Goal: Task Accomplishment & Management: Complete application form

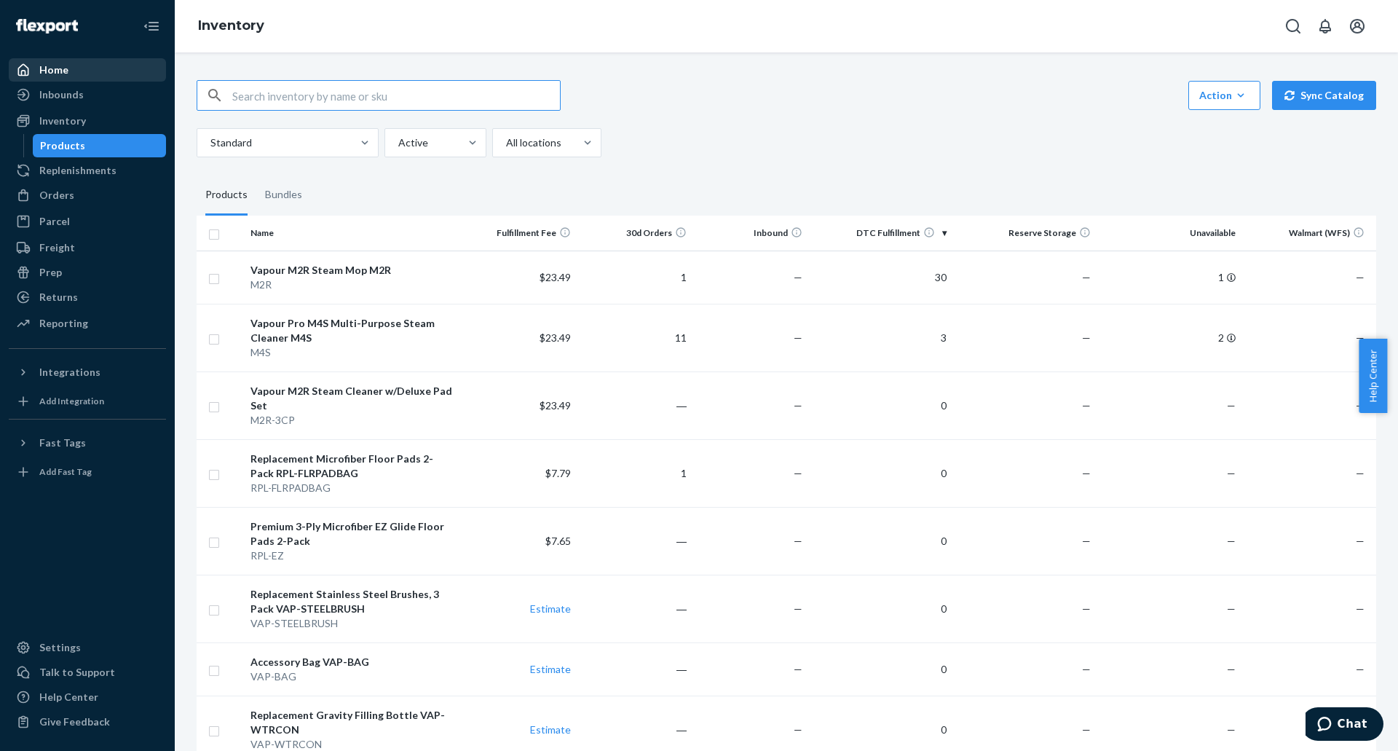
click at [55, 63] on div "Home" at bounding box center [53, 70] width 29 height 15
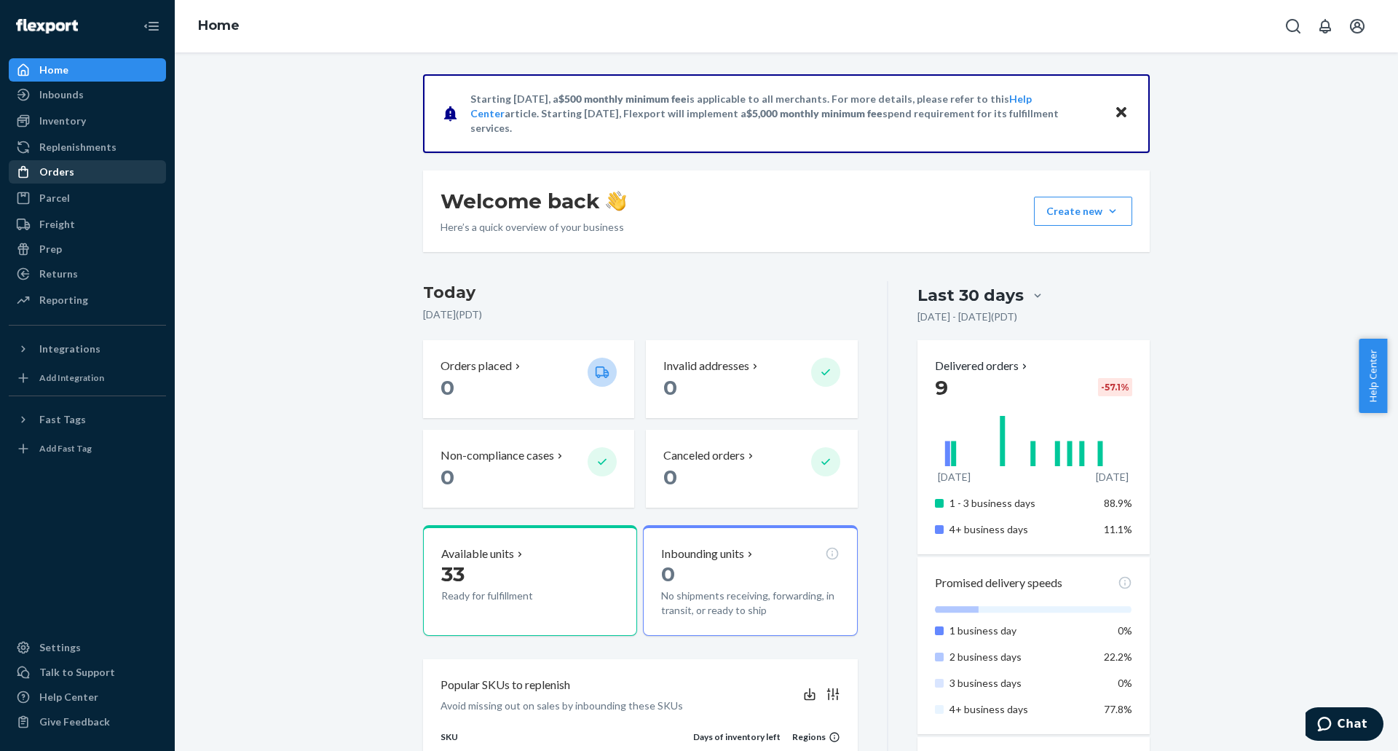
click at [58, 168] on div "Orders" at bounding box center [56, 172] width 35 height 15
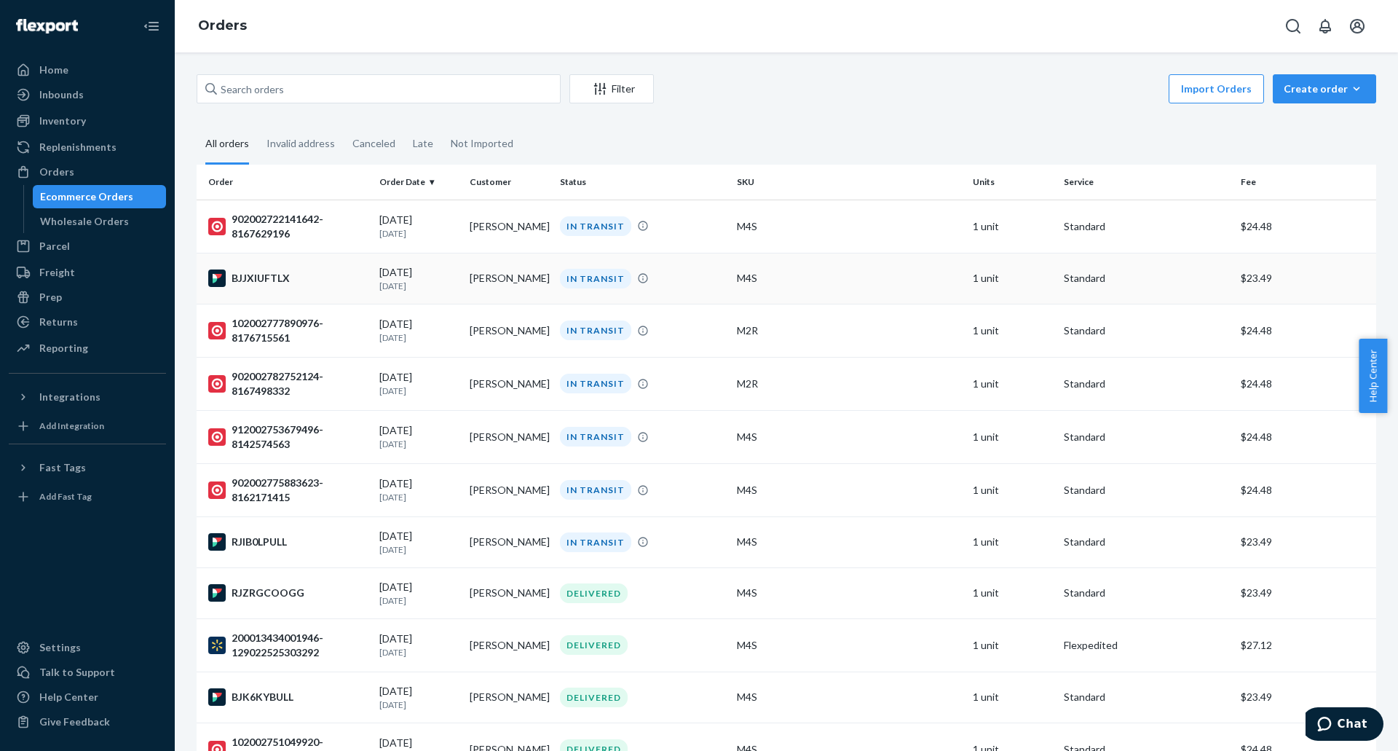
click at [261, 277] on div "BJJXIUFTLX" at bounding box center [287, 277] width 159 height 17
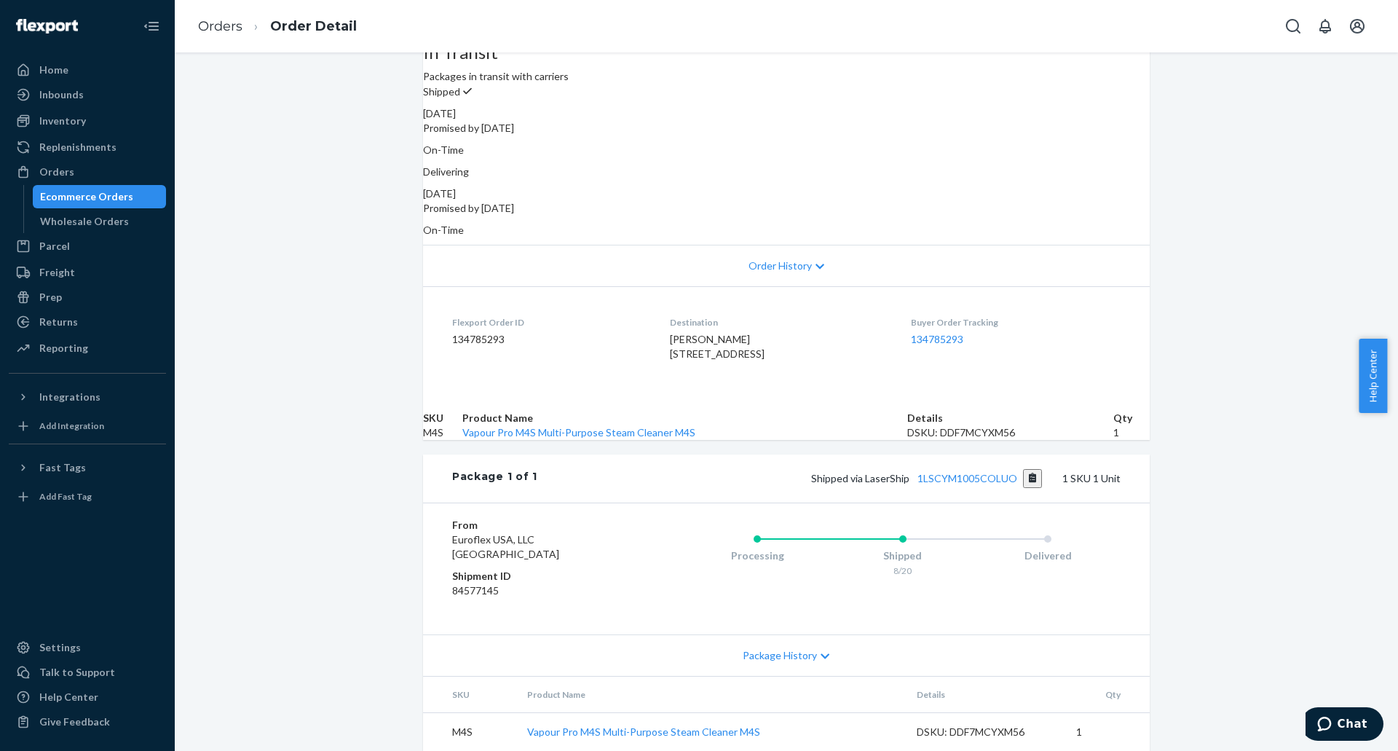
scroll to position [215, 0]
click at [955, 472] on link "1LSCYM1005COLUO" at bounding box center [968, 478] width 100 height 12
click at [57, 163] on div "Orders" at bounding box center [87, 172] width 154 height 20
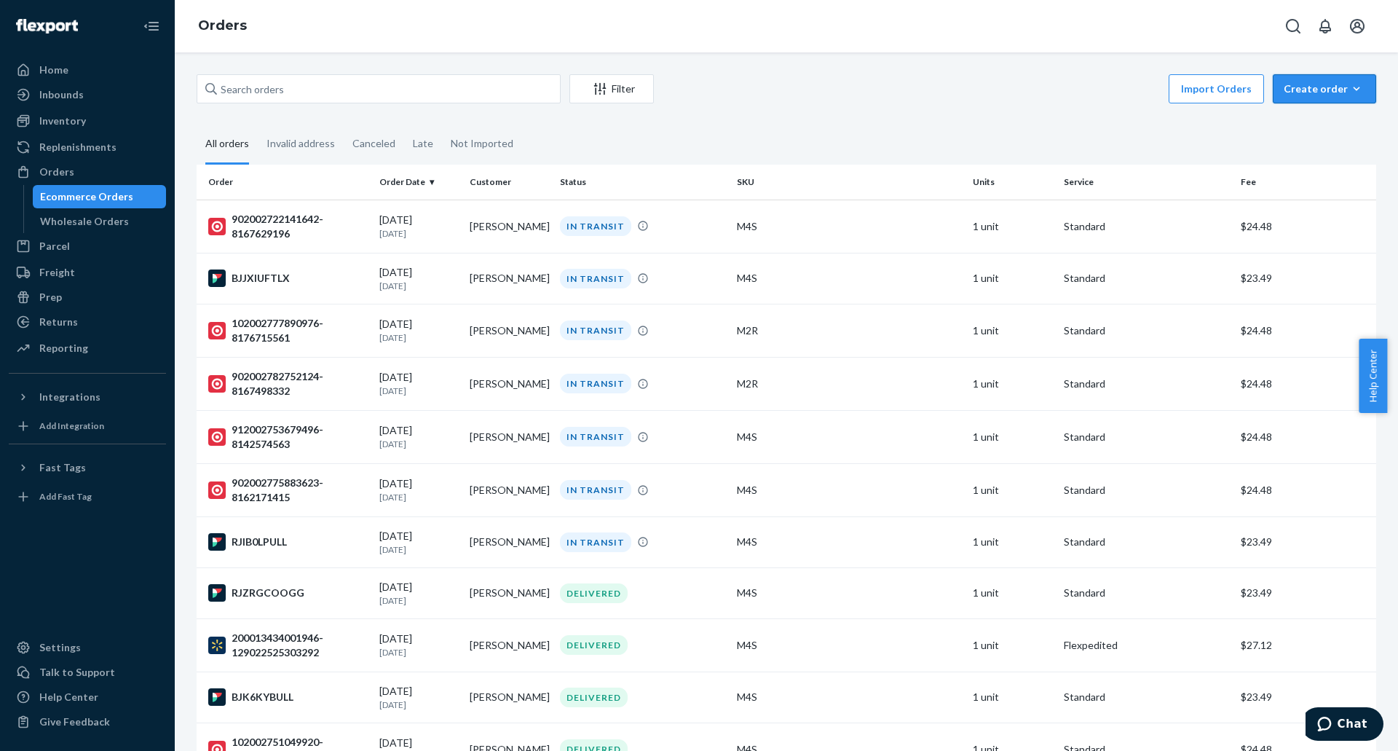
click at [1322, 84] on div "Create order" at bounding box center [1325, 89] width 82 height 15
click at [1307, 111] on span "Ecommerce order" at bounding box center [1286, 106] width 80 height 10
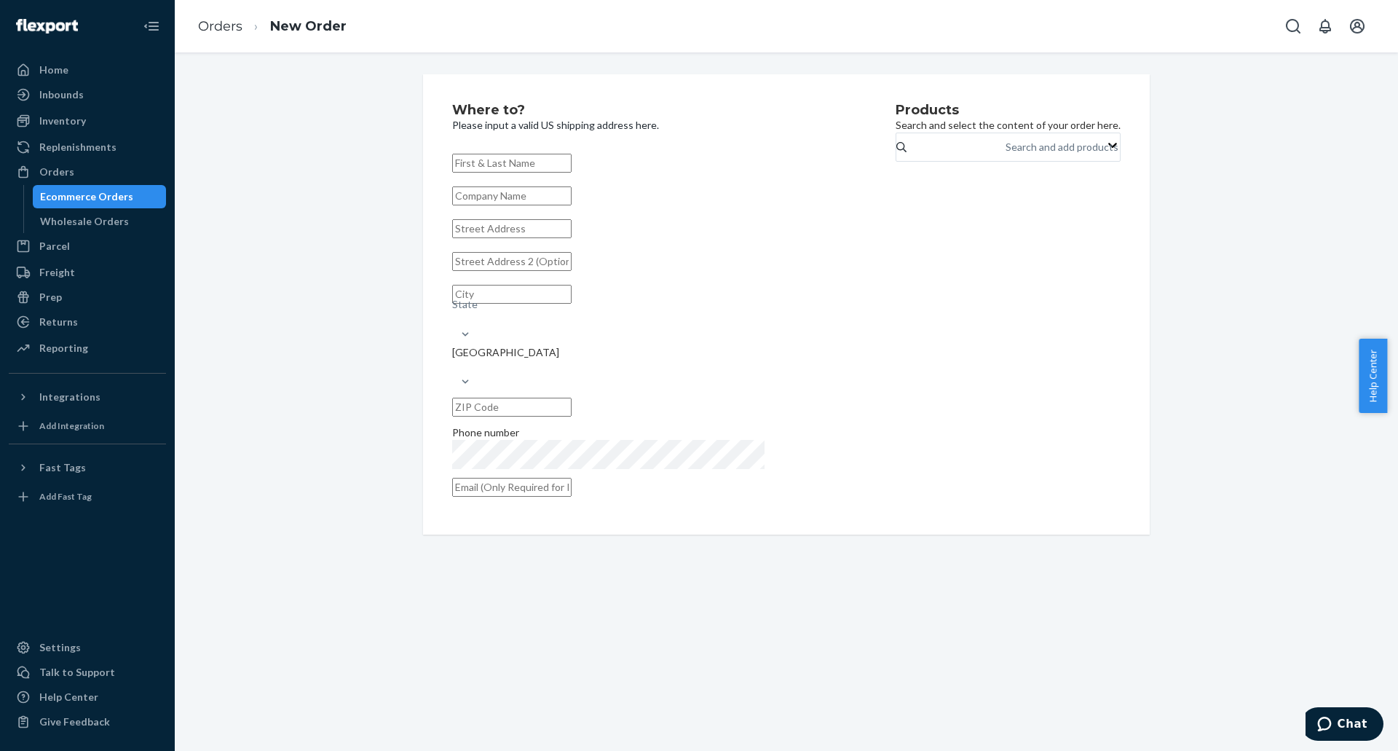
click at [572, 161] on input "text" at bounding box center [511, 163] width 119 height 19
type input "[PERSON_NAME]"
type input "[STREET_ADDRESS]"
type input "[GEOGRAPHIC_DATA]"
type input "94401"
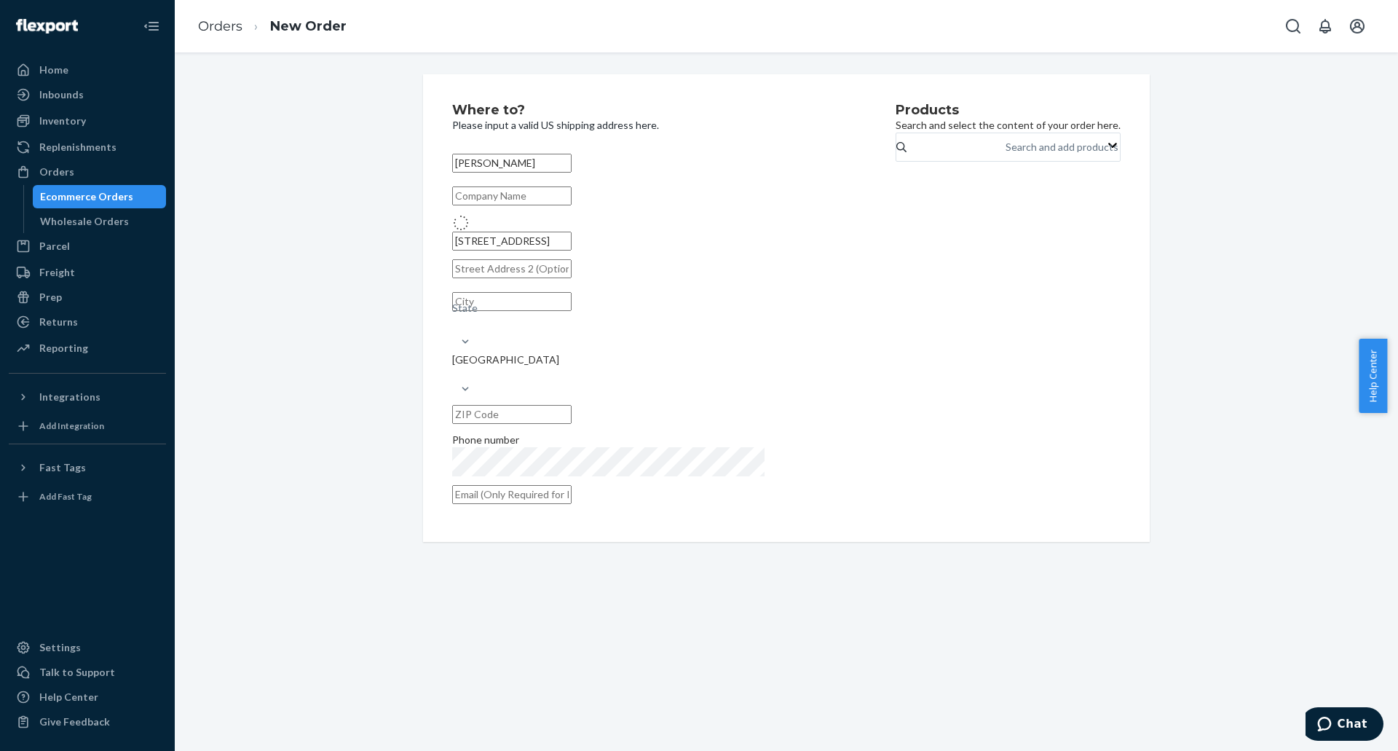
type input "[STREET_ADDRESS]"
click at [1006, 152] on div "Search and add products" at bounding box center [1062, 147] width 113 height 15
click at [1006, 152] on input "Search and add products" at bounding box center [1006, 147] width 1 height 15
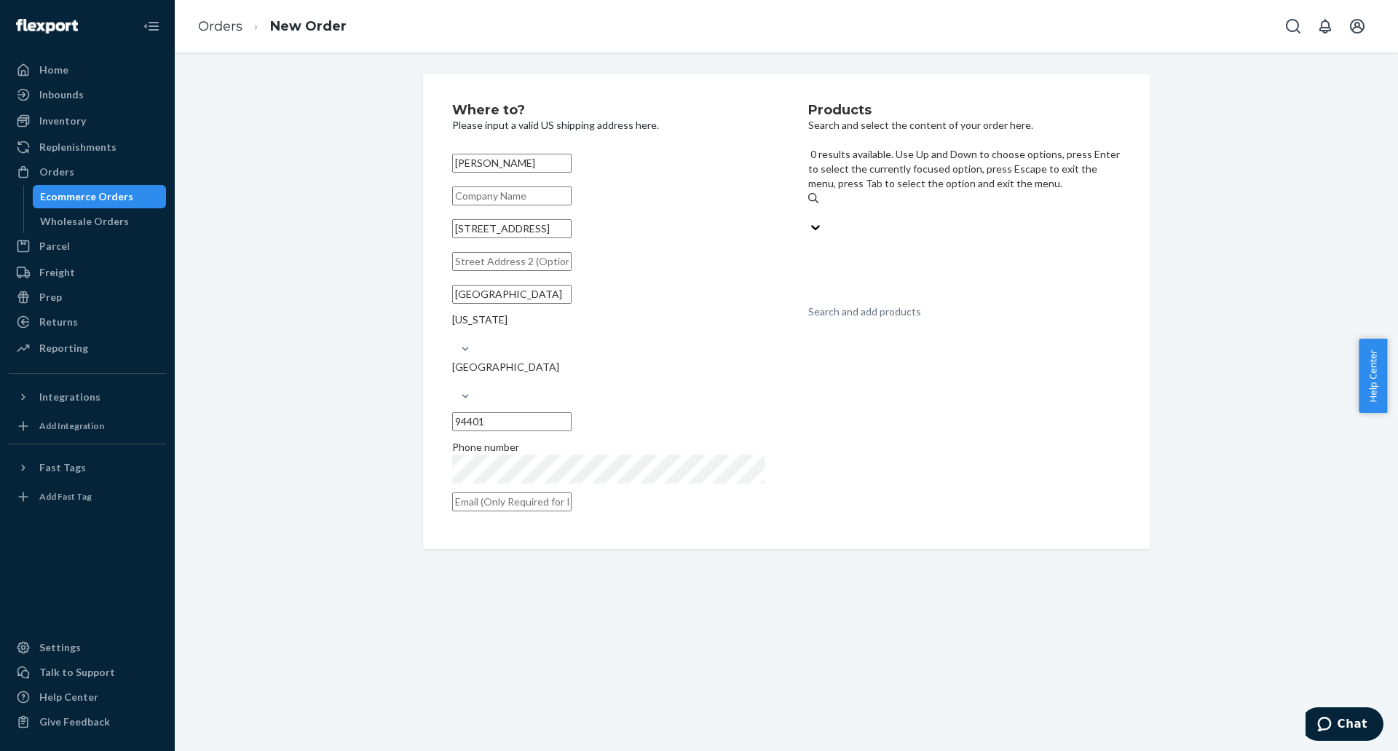
type input "M"
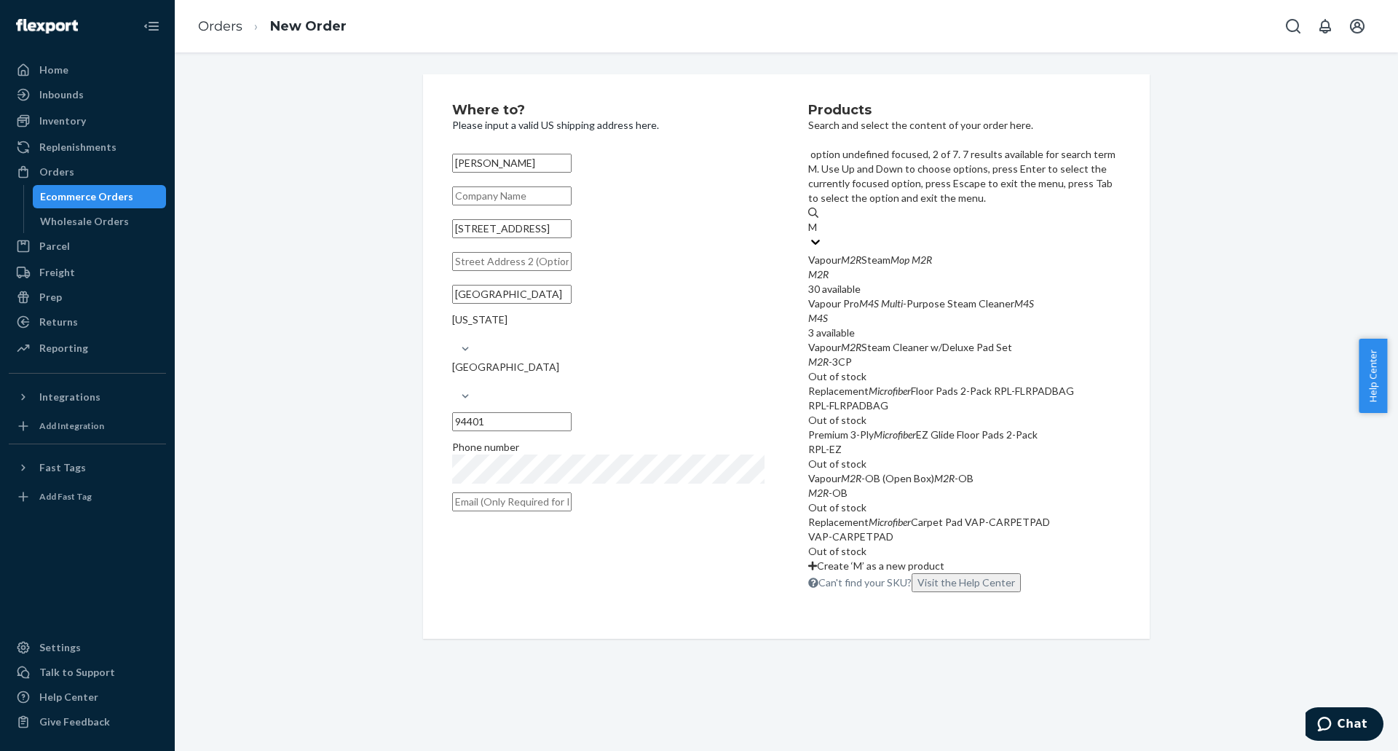
click at [879, 297] on em "M4S" at bounding box center [869, 303] width 20 height 12
click at [819, 230] on input "M" at bounding box center [813, 227] width 11 height 15
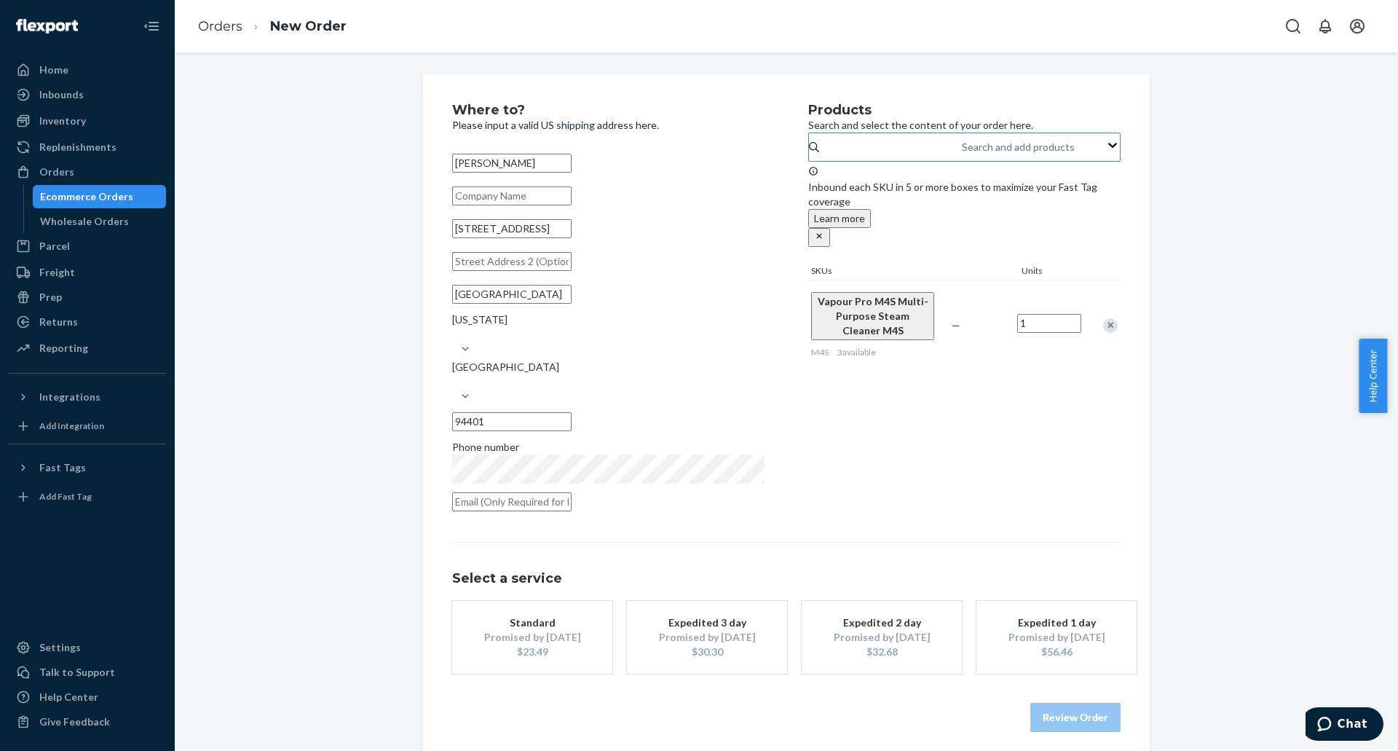
click at [529, 630] on div "Promised by [DATE]" at bounding box center [532, 637] width 117 height 15
click at [1076, 703] on button "Review Order" at bounding box center [1075, 717] width 90 height 29
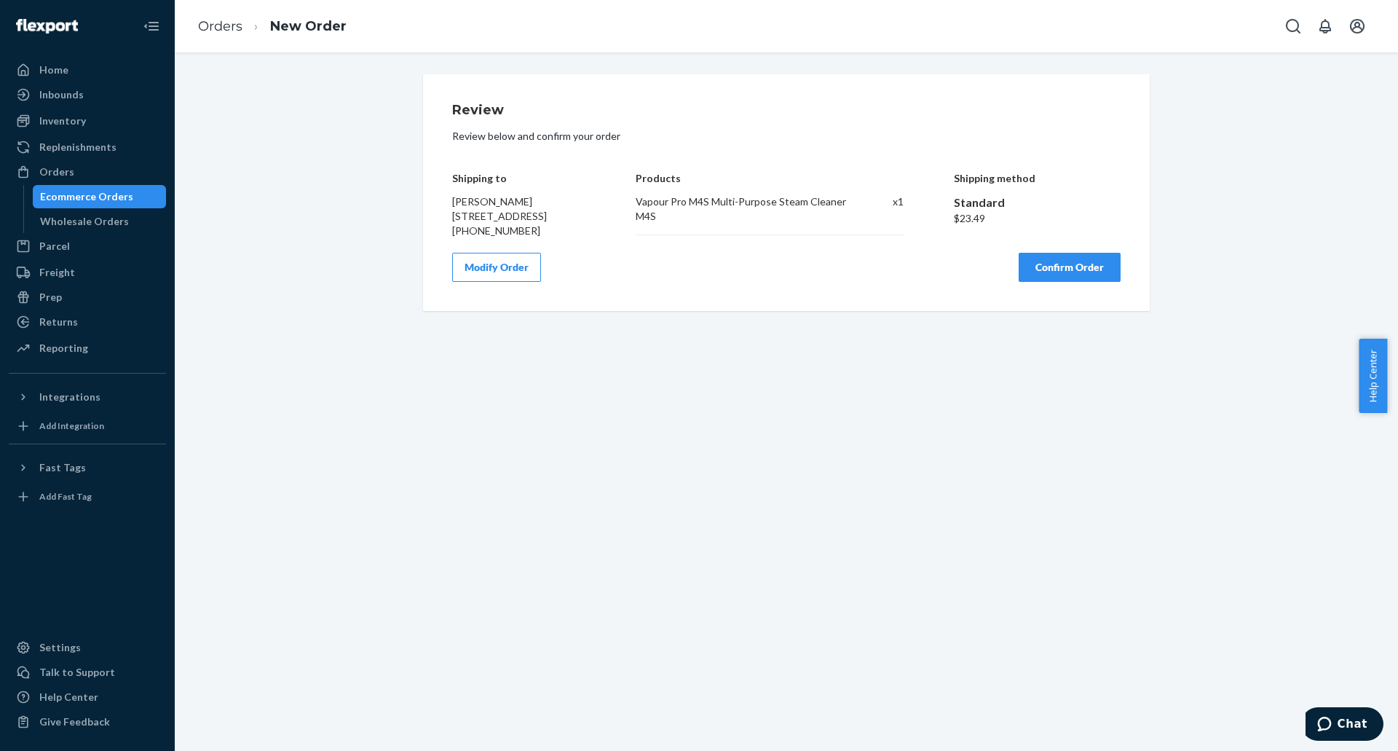
click at [1052, 282] on button "Confirm Order" at bounding box center [1070, 267] width 102 height 29
